Goal: Book appointment/travel/reservation

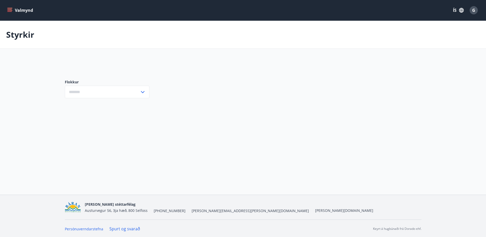
type input "***"
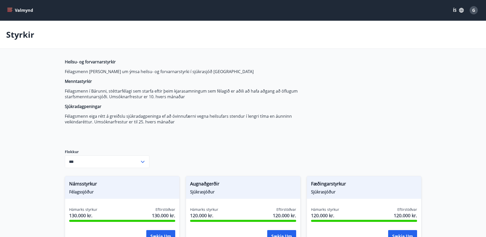
click at [9, 9] on icon "menu" at bounding box center [9, 9] width 5 height 1
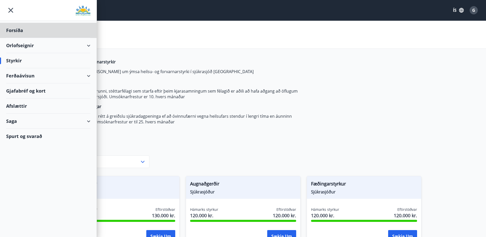
click at [11, 61] on div "Styrkir" at bounding box center [48, 60] width 84 height 15
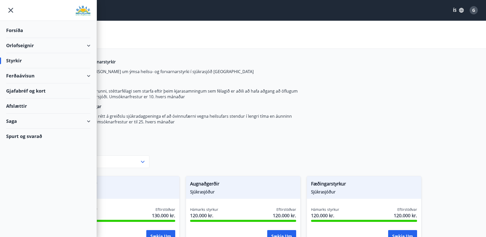
click at [30, 90] on div "Gjafabréf og kort" at bounding box center [48, 90] width 84 height 15
click at [15, 121] on div "Saga" at bounding box center [48, 120] width 84 height 15
click at [25, 157] on div "Umsóknir" at bounding box center [48, 155] width 76 height 11
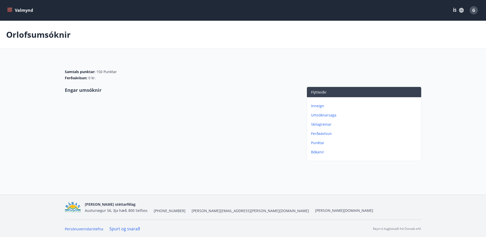
click at [10, 10] on icon "menu" at bounding box center [10, 10] width 6 height 1
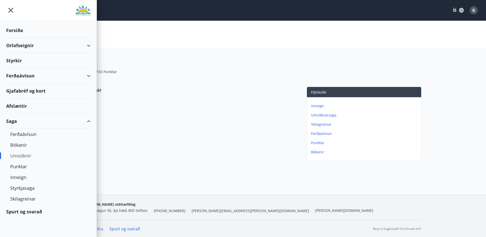
click at [23, 44] on div "Orlofseignir" at bounding box center [48, 45] width 84 height 15
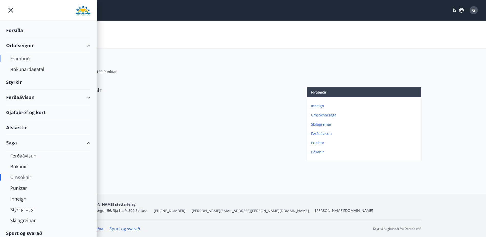
click at [27, 58] on div "Framboð" at bounding box center [48, 58] width 76 height 11
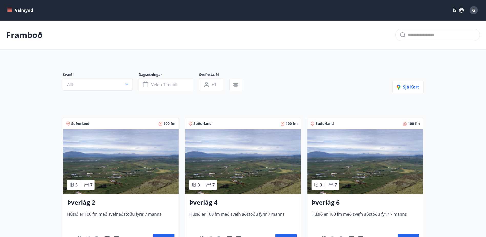
click at [10, 12] on icon "menu" at bounding box center [9, 10] width 5 height 5
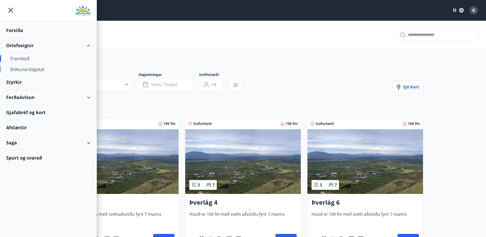
click at [31, 69] on div "Bókunardagatal" at bounding box center [48, 69] width 76 height 11
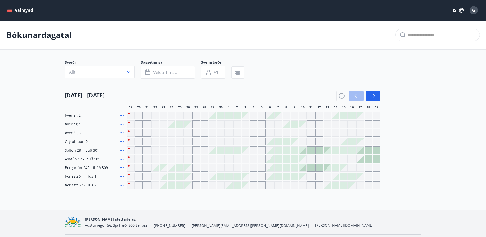
click at [135, 177] on div "Gráir dagar eru ekki bókanlegir" at bounding box center [139, 176] width 8 height 8
click at [89, 117] on div "Þverlág 2" at bounding box center [95, 115] width 60 height 8
click at [373, 96] on icon "button" at bounding box center [373, 96] width 6 height 6
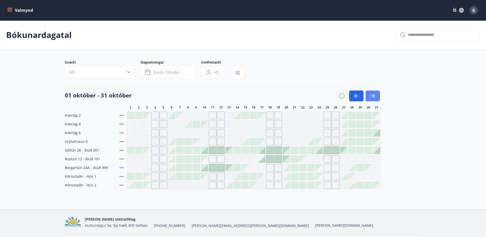
click at [373, 96] on icon "button" at bounding box center [373, 96] width 6 height 6
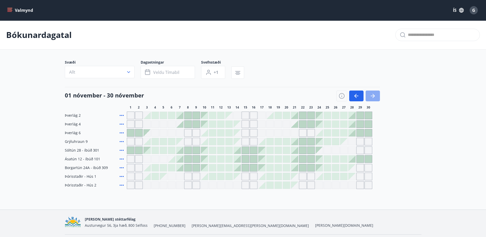
click at [373, 96] on icon "button" at bounding box center [373, 96] width 6 height 6
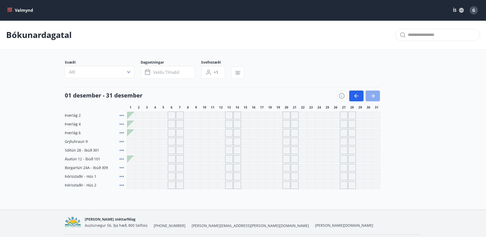
click at [373, 96] on icon "button" at bounding box center [373, 96] width 6 height 6
